Goal: Navigation & Orientation: Find specific page/section

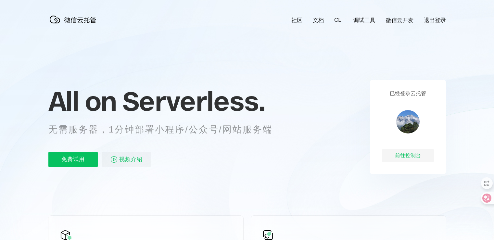
scroll to position [0, 1155]
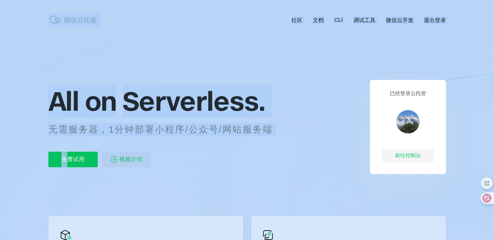
drag, startPoint x: 68, startPoint y: 156, endPoint x: 97, endPoint y: 182, distance: 38.9
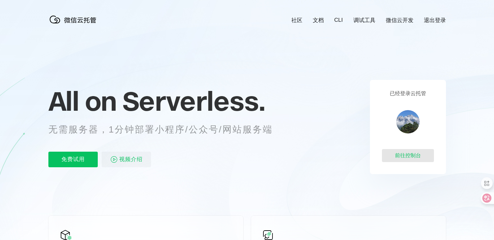
click at [411, 158] on div "前往控制台" at bounding box center [408, 155] width 52 height 13
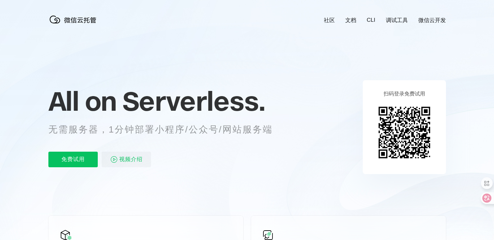
scroll to position [0, 1155]
